Goal: Check status: Check status

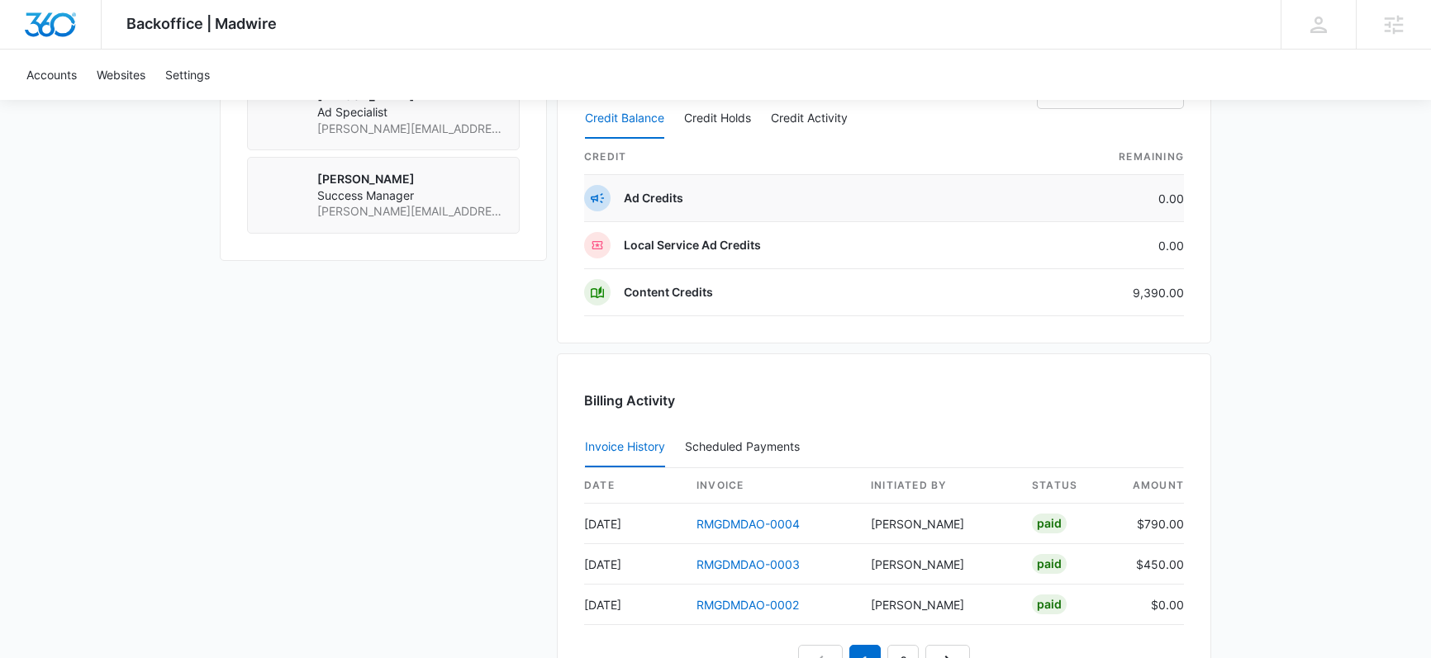
scroll to position [1504, 0]
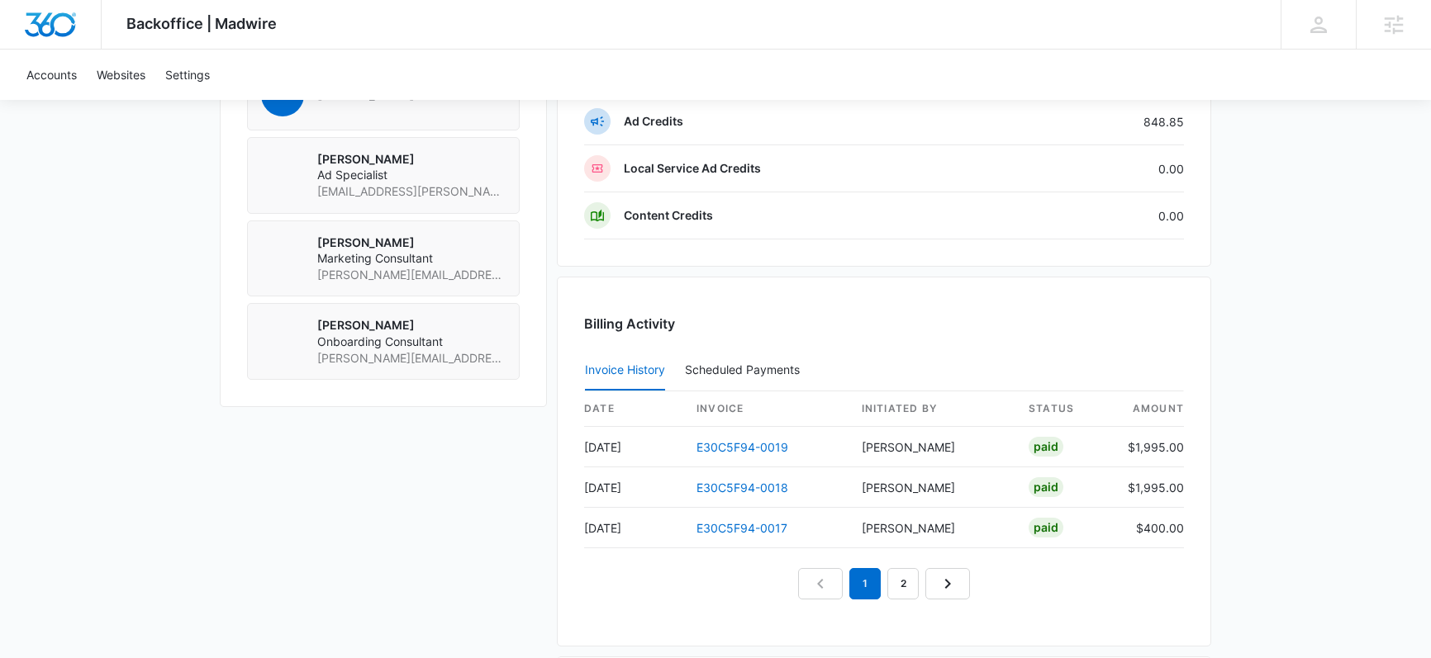
scroll to position [1371, 0]
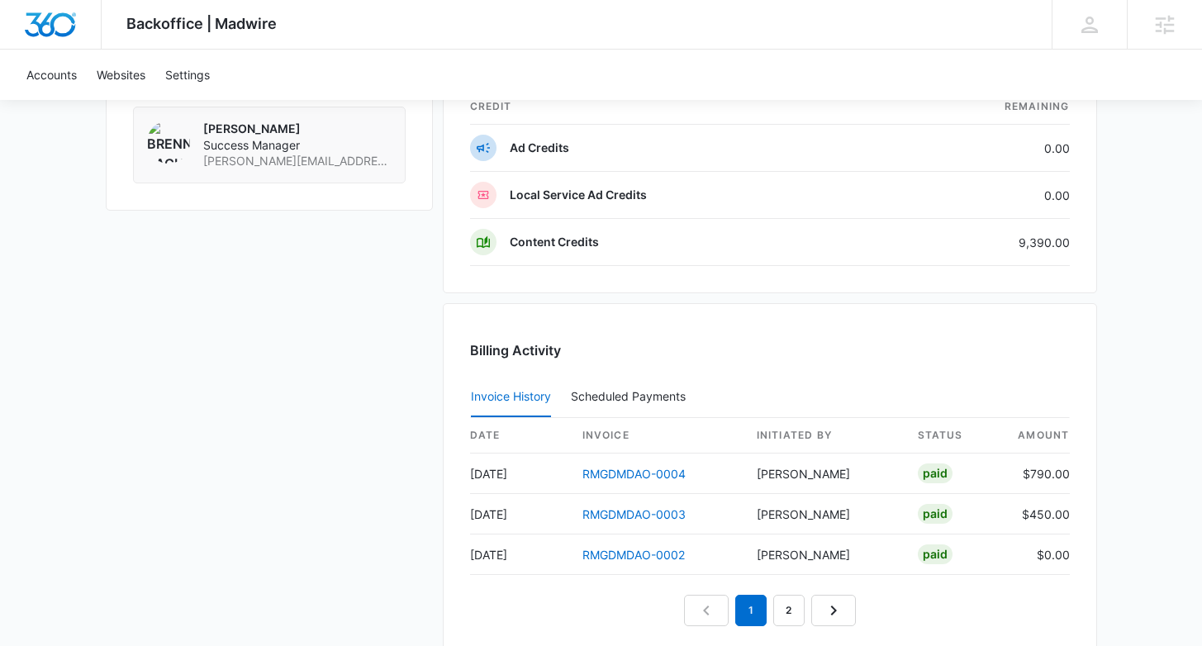
scroll to position [1736, 0]
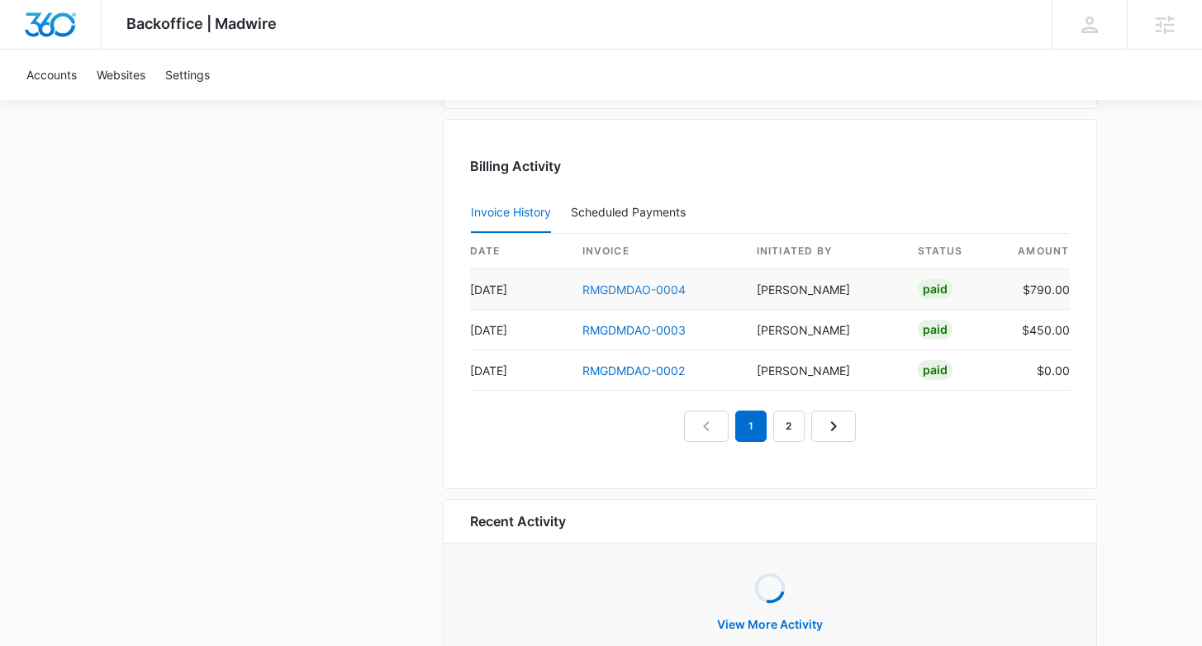
click at [650, 289] on link "RMGDMDAO-0004" at bounding box center [633, 290] width 103 height 14
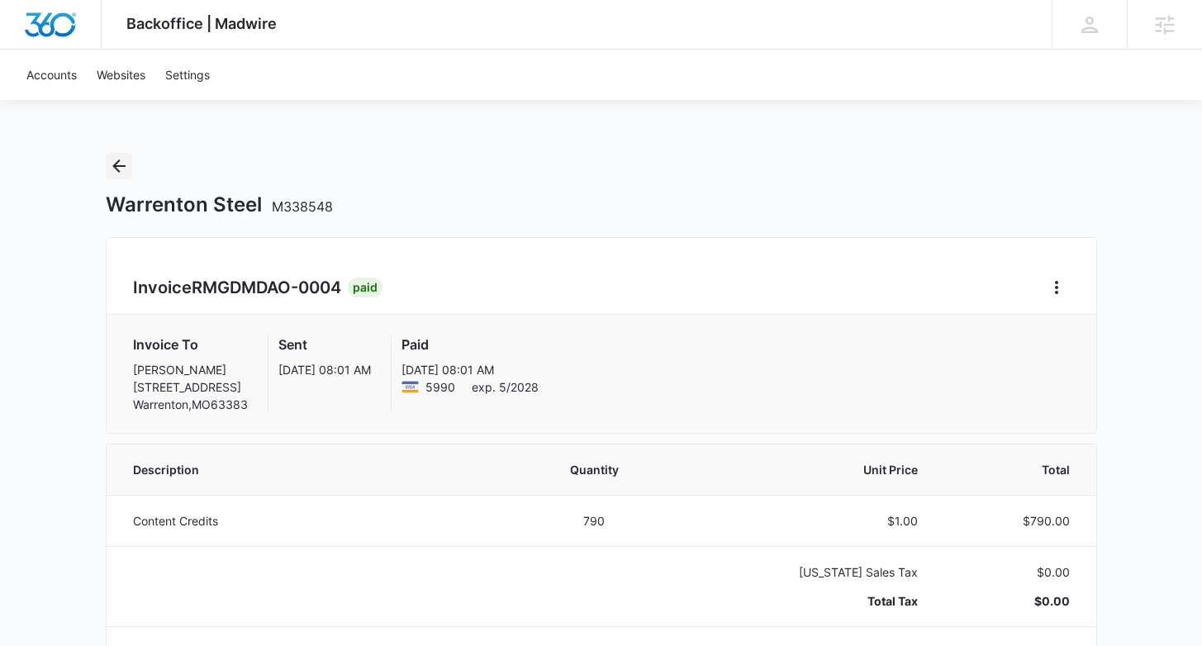
click at [124, 161] on icon "Back" at bounding box center [119, 166] width 20 height 20
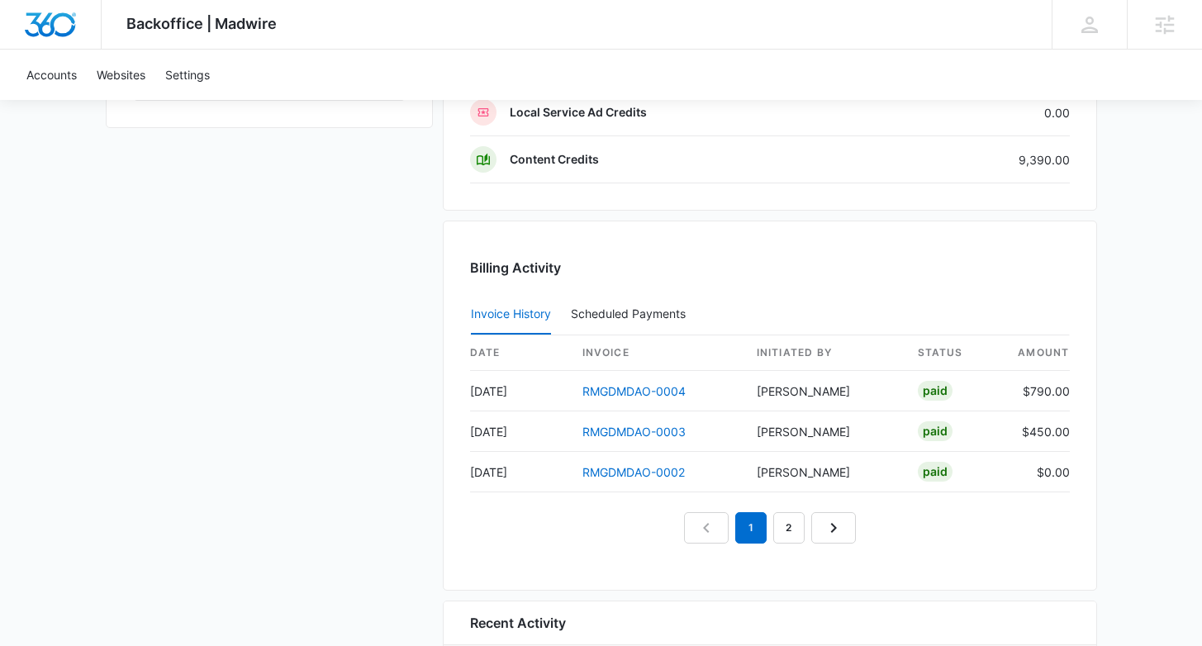
scroll to position [1675, 0]
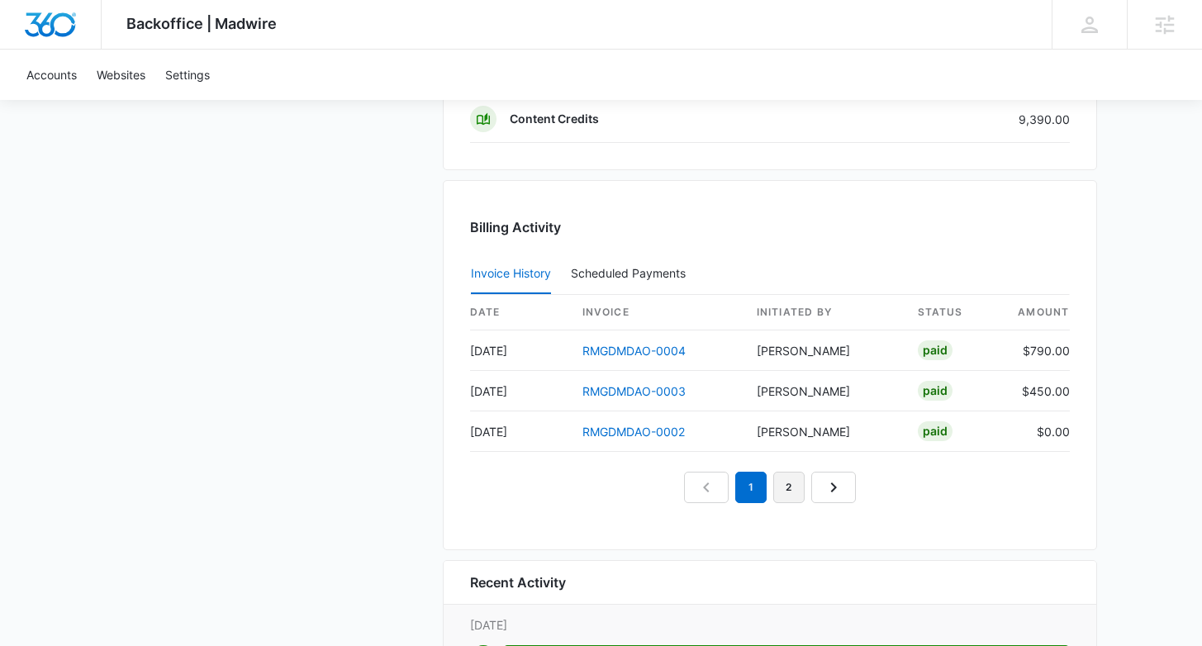
click at [792, 485] on link "2" at bounding box center [788, 487] width 31 height 31
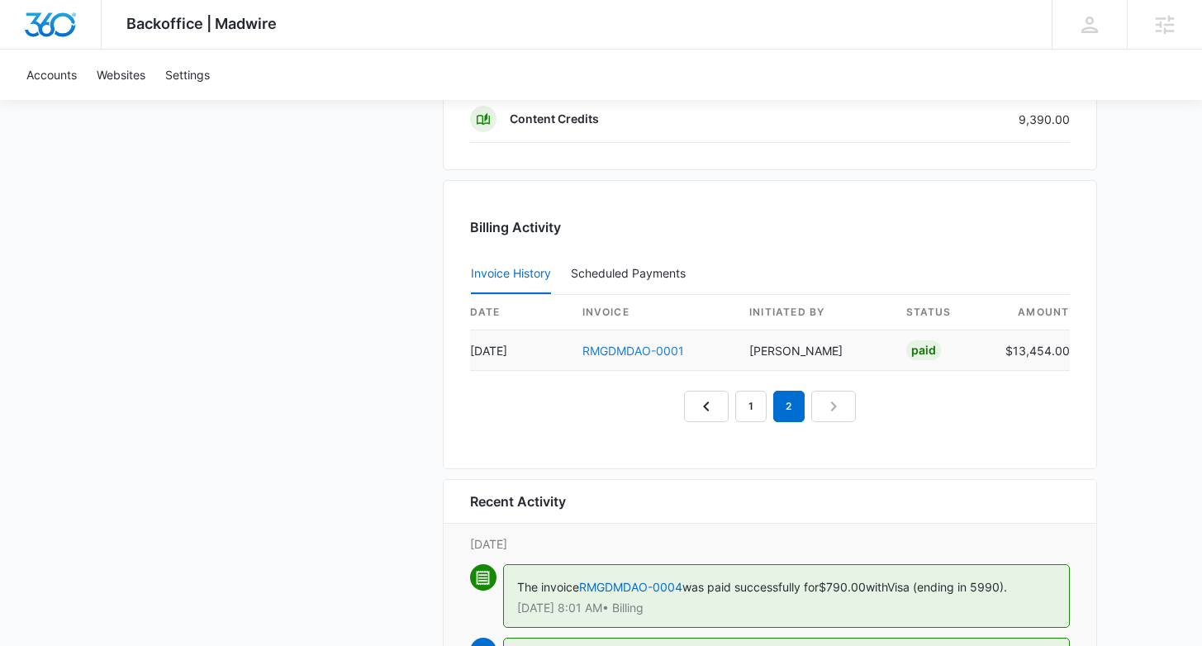
click at [614, 353] on link "RMGDMDAO-0001" at bounding box center [633, 351] width 102 height 14
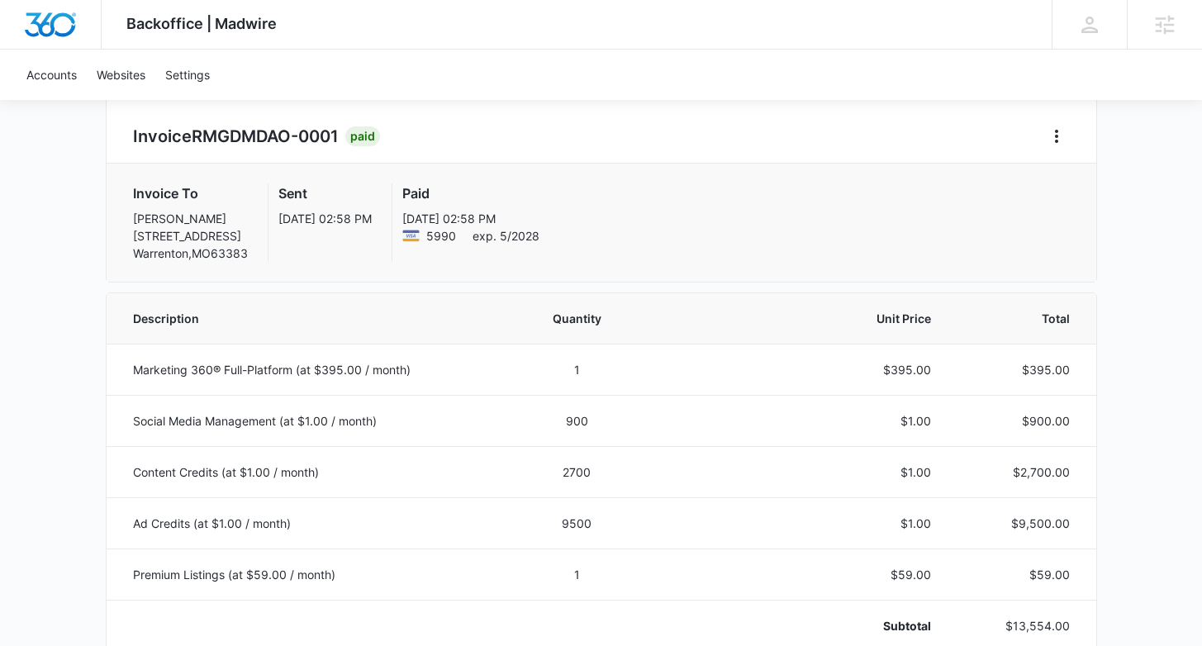
scroll to position [235, 0]
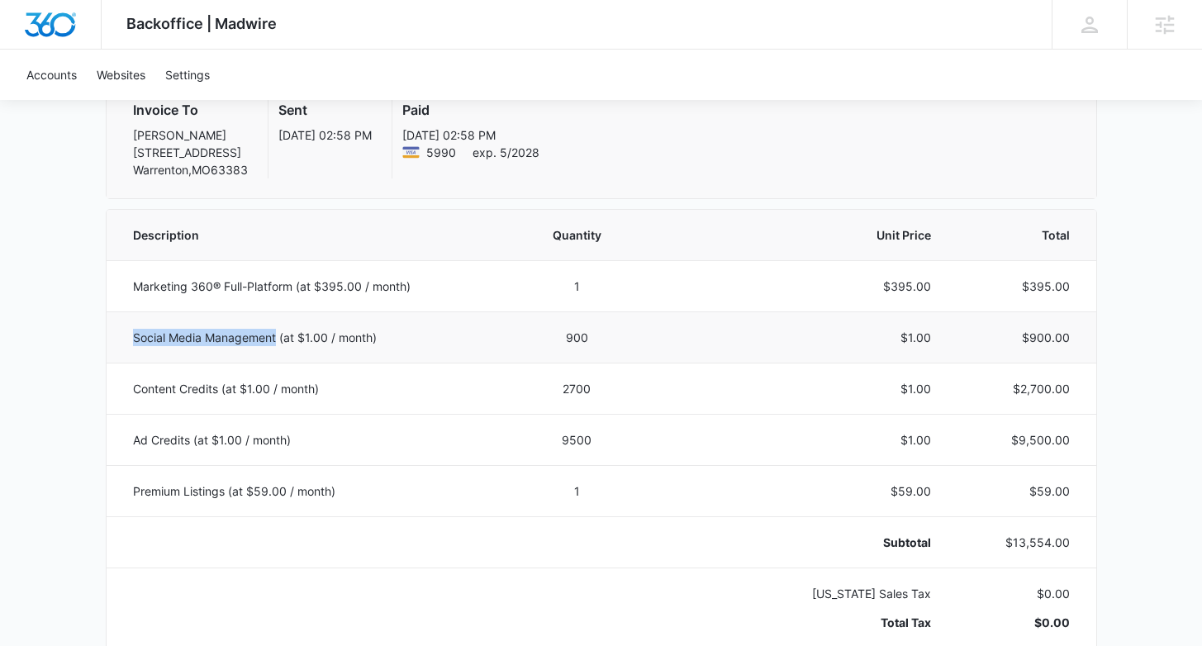
drag, startPoint x: 124, startPoint y: 333, endPoint x: 278, endPoint y: 334, distance: 153.7
click at [278, 334] on td "Social Media Management (at $1.00 / month)" at bounding box center [313, 336] width 413 height 51
copy p "Social Media Management"
click at [482, 278] on p "Marketing 360® Full-Platform (at $395.00 / month)" at bounding box center [316, 286] width 367 height 17
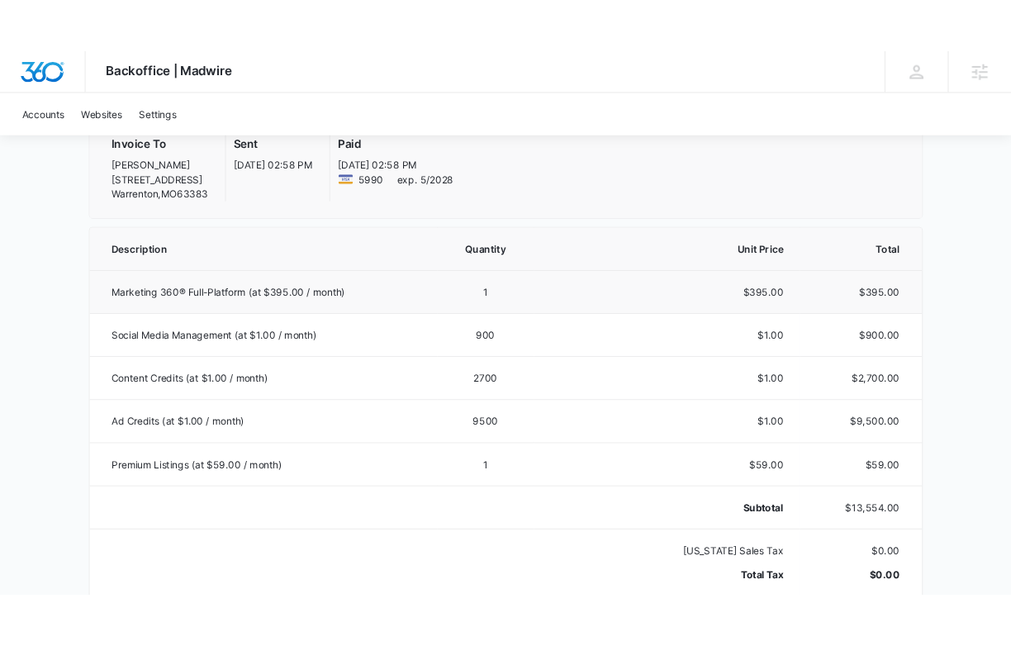
scroll to position [0, 0]
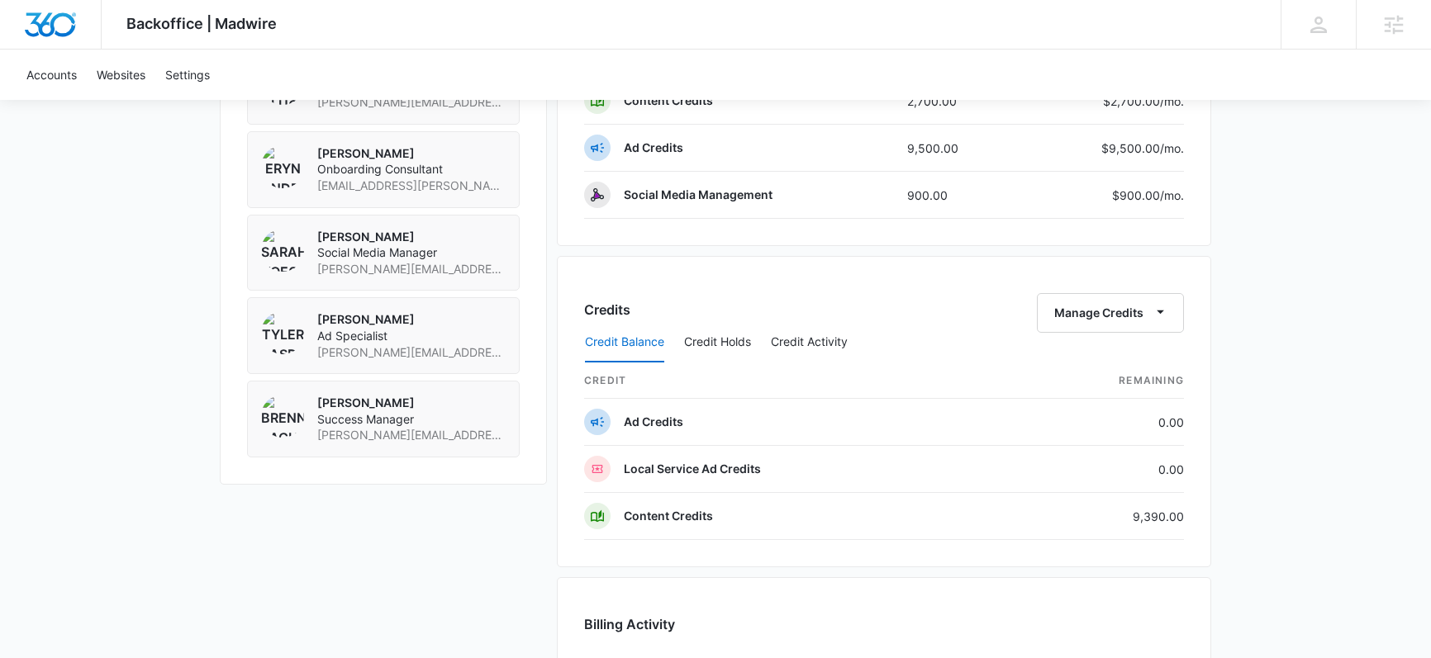
scroll to position [1296, 0]
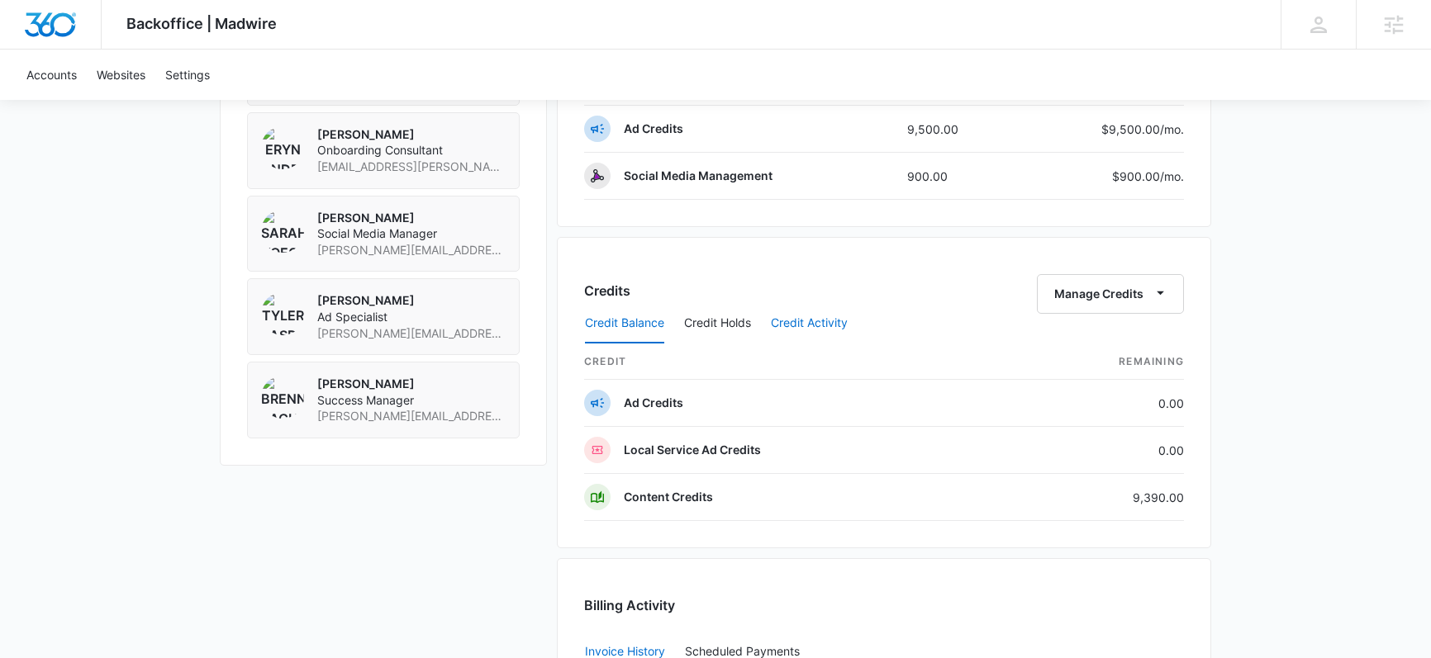
click at [809, 320] on button "Credit Activity" at bounding box center [809, 324] width 77 height 40
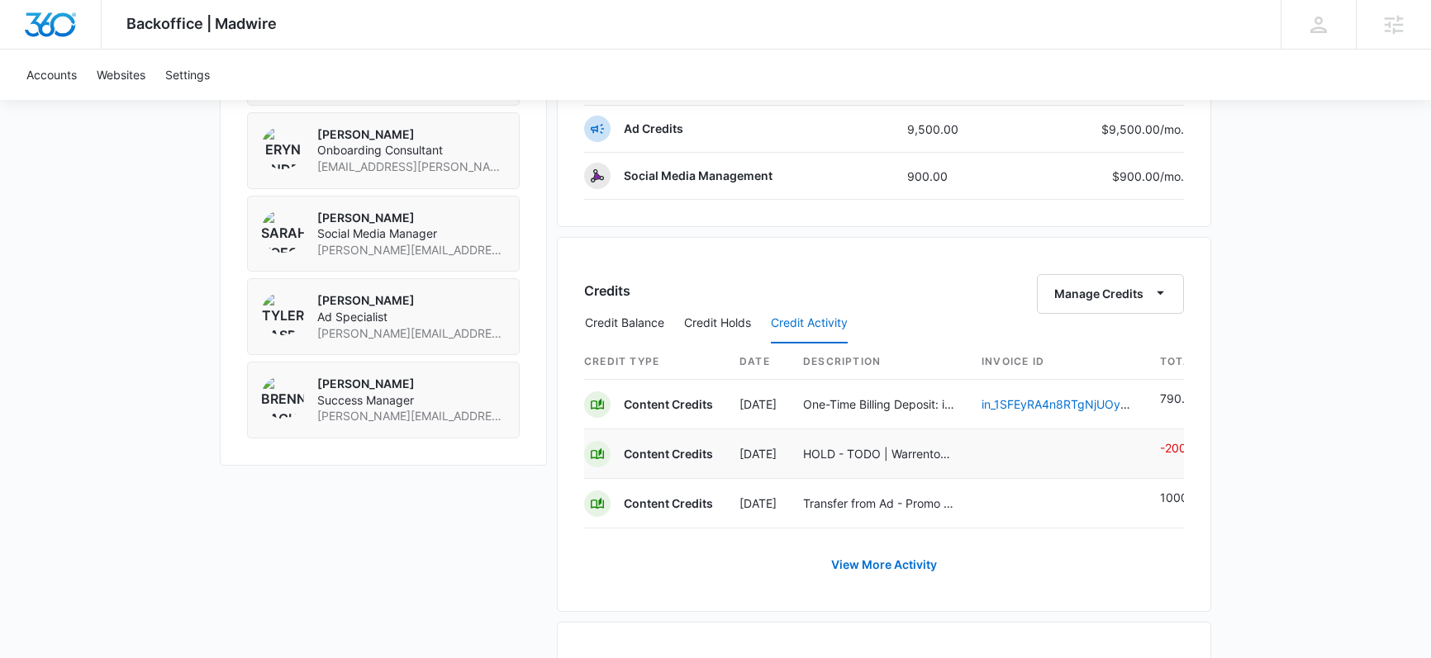
scroll to position [0, 21]
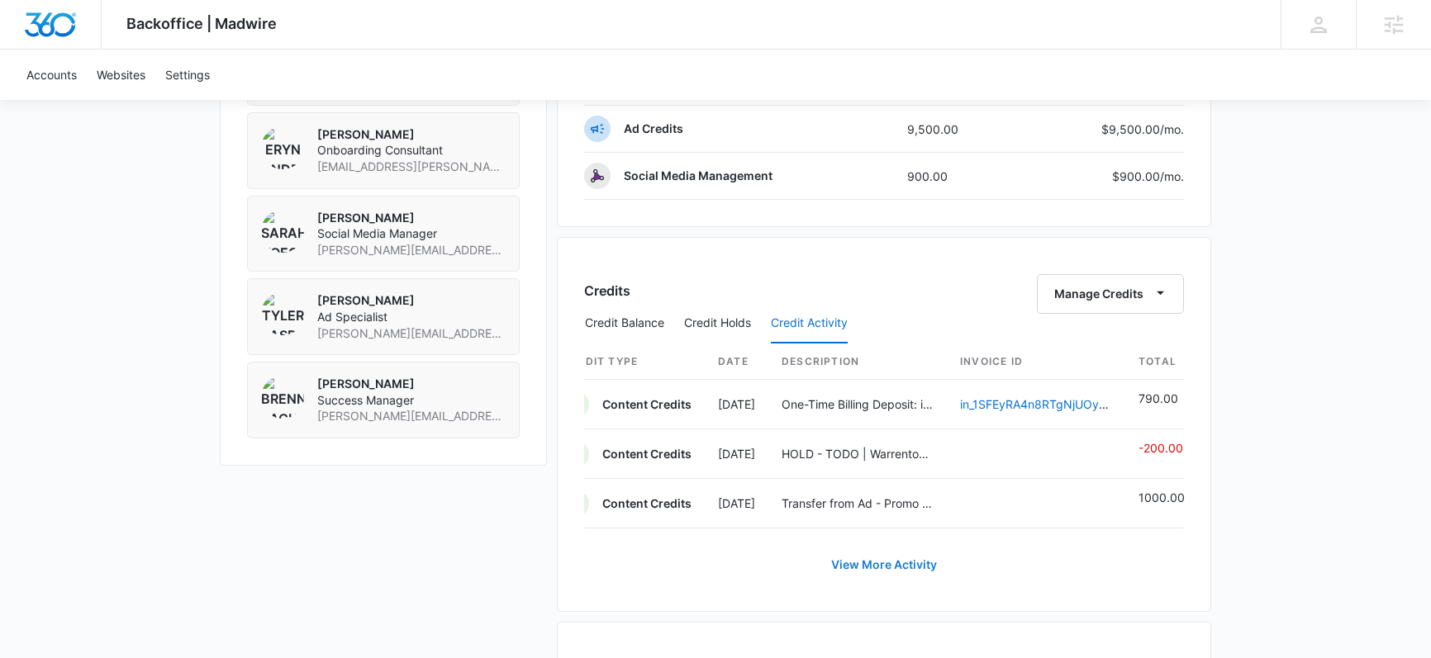
click at [879, 563] on link "View More Activity" at bounding box center [884, 565] width 139 height 40
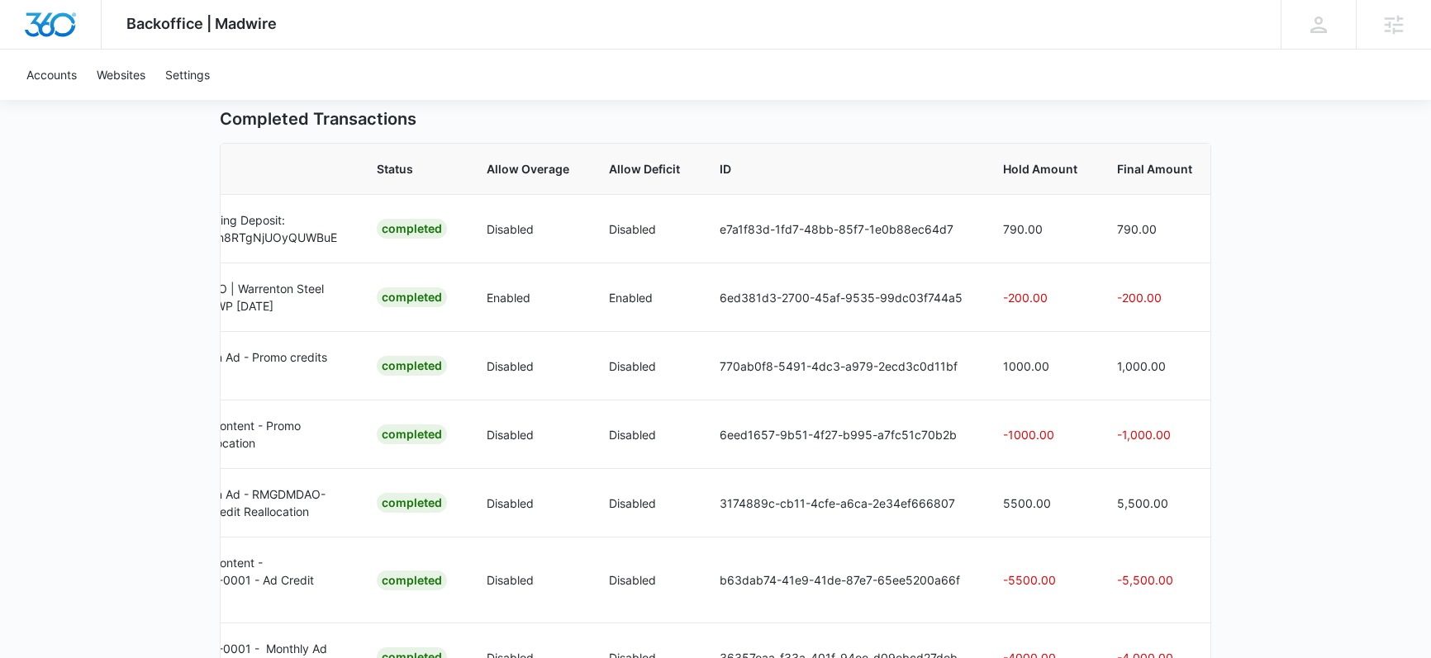
scroll to position [93, 0]
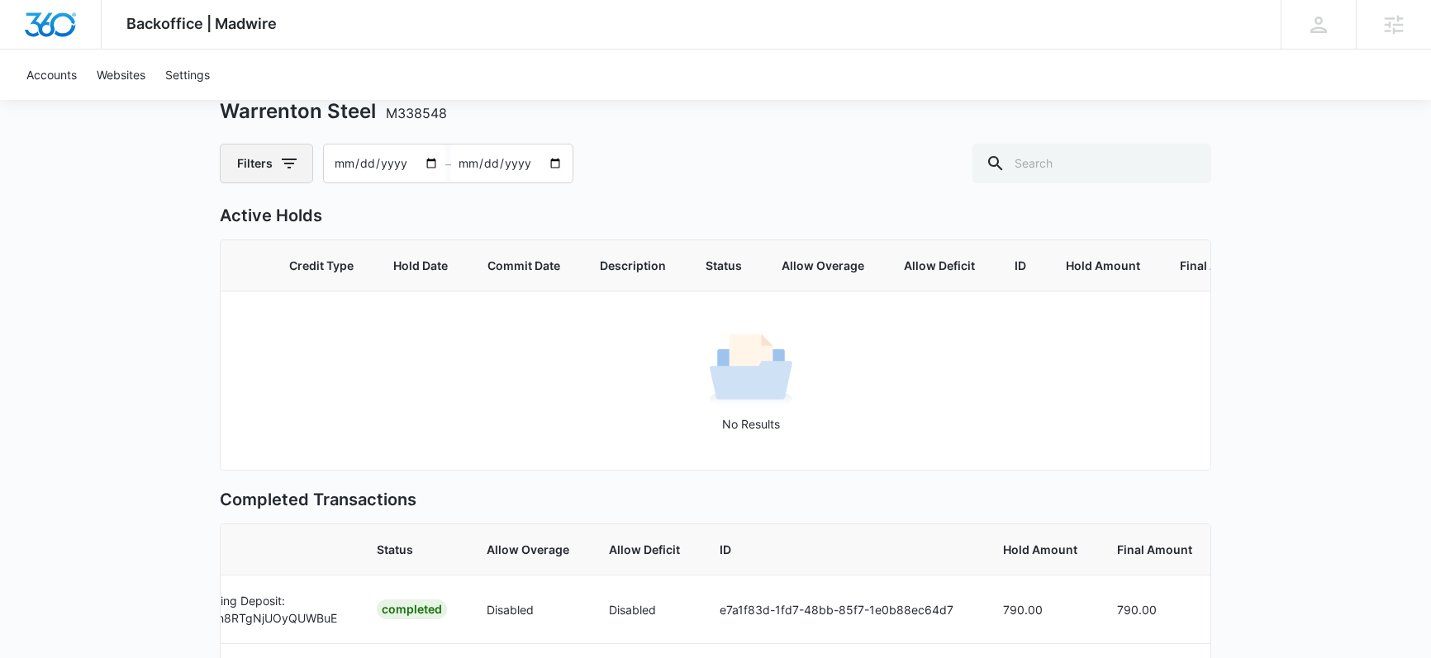
click at [292, 164] on icon "button" at bounding box center [289, 164] width 15 height 10
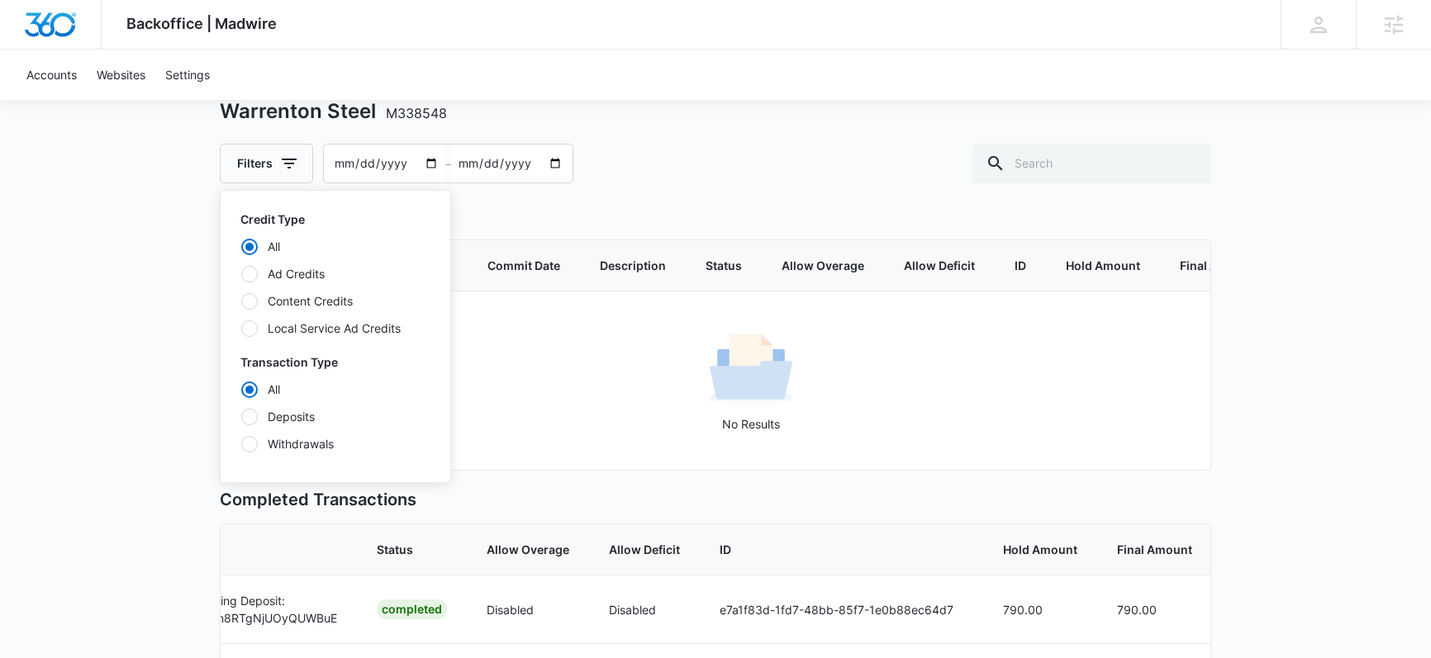
click at [249, 307] on div at bounding box center [249, 301] width 17 height 17
click at [241, 302] on input "Content Credits" at bounding box center [240, 301] width 1 height 1
radio input "false"
radio input "true"
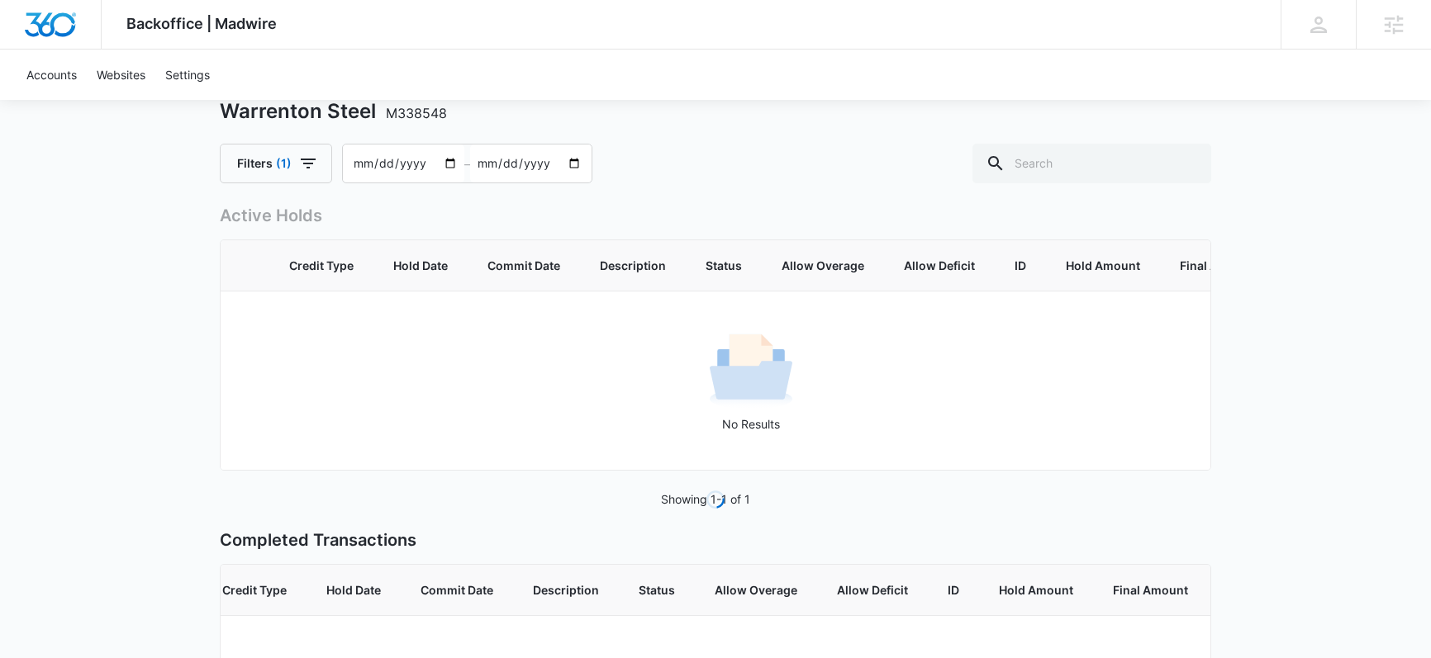
click at [164, 341] on div "Backoffice | Madwire Apps Settings Sarah Gluchacki Sarah.Gluchacki@madwire.com …" at bounding box center [715, 390] width 1431 height 966
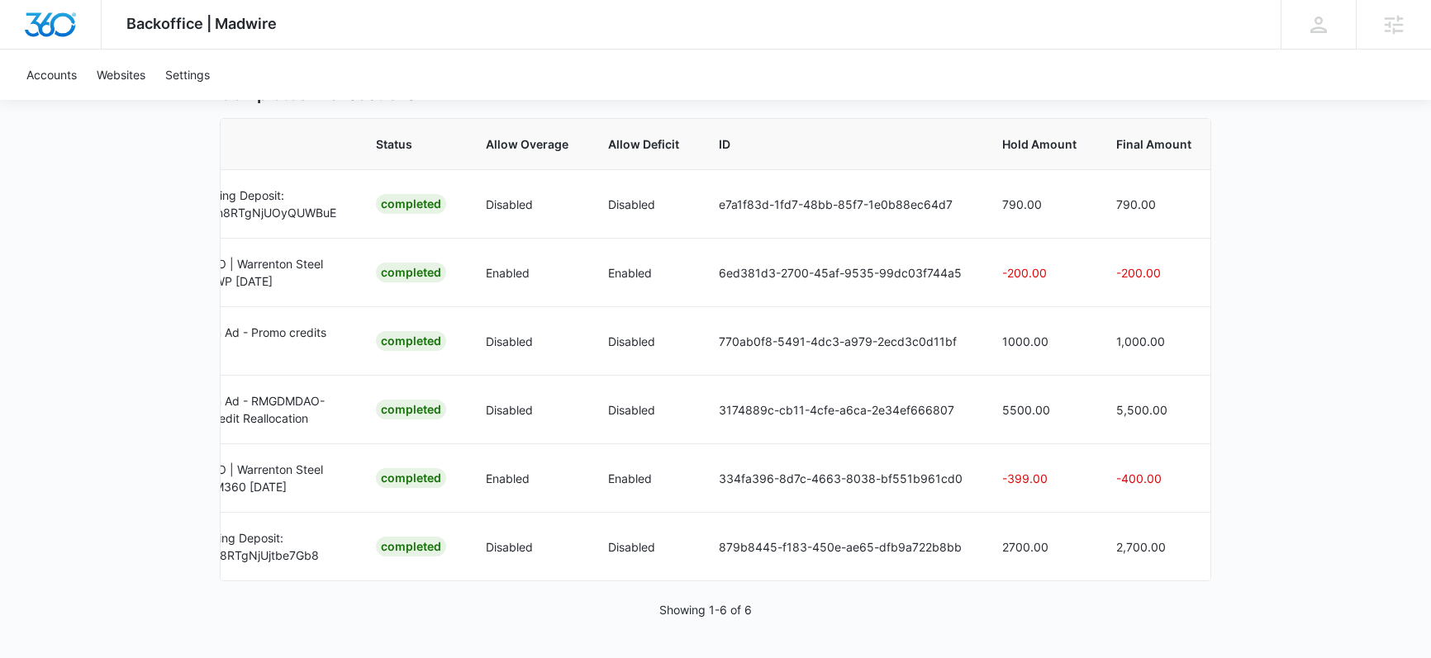
scroll to position [0, 0]
